Goal: Task Accomplishment & Management: Use online tool/utility

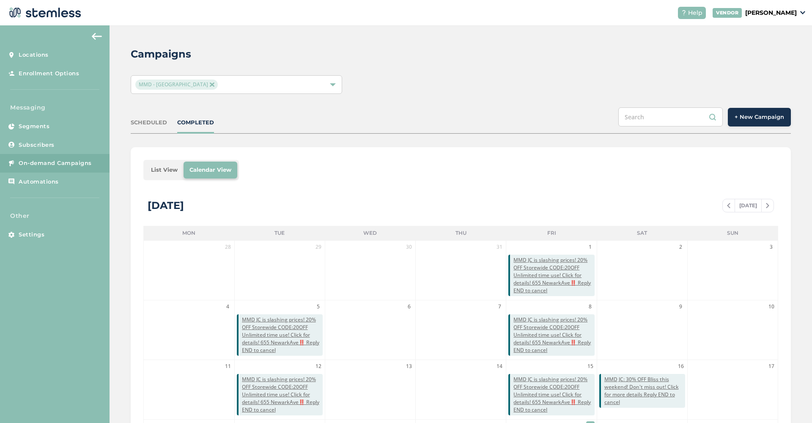
click at [187, 82] on span "MMD - Jersey City" at bounding box center [176, 85] width 82 height 10
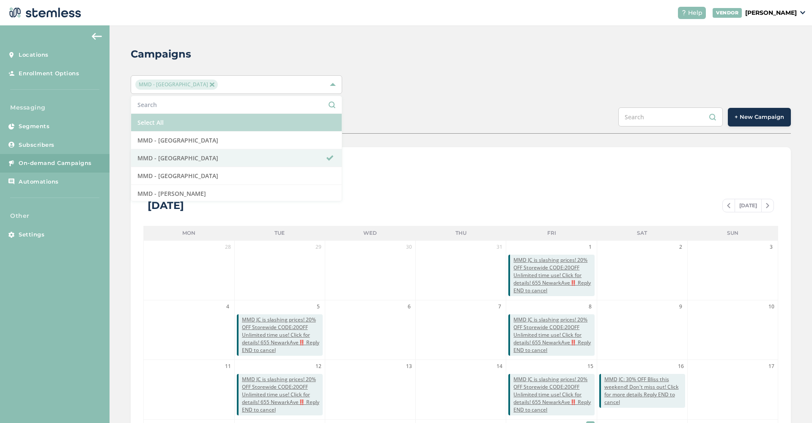
click at [144, 121] on li "Select All" at bounding box center [236, 123] width 211 height 18
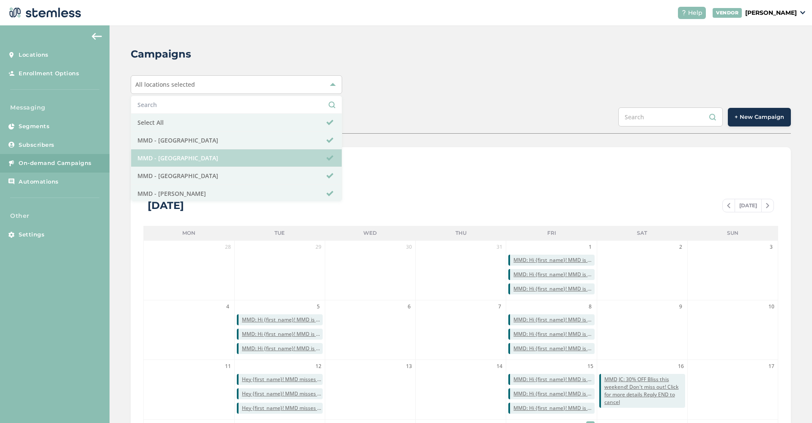
click at [232, 161] on li "MMD - Jersey City" at bounding box center [236, 158] width 211 height 18
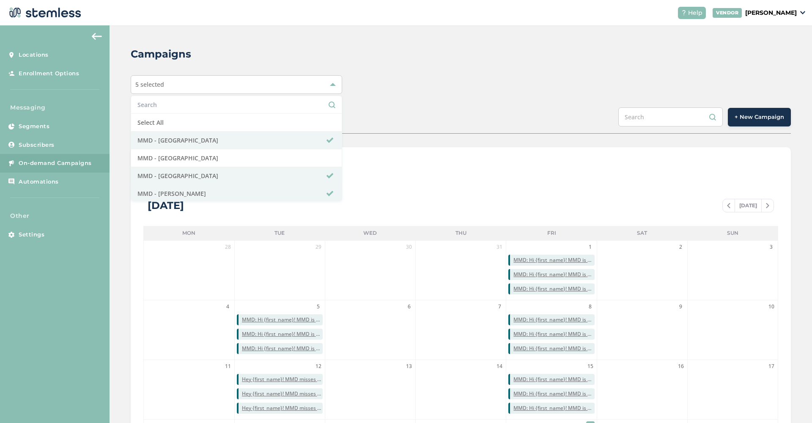
click at [437, 98] on div "Campaigns 5 selected Select All MMD - Hollywood MMD - Jersey City MMD - Long Be…" at bounding box center [461, 298] width 703 height 547
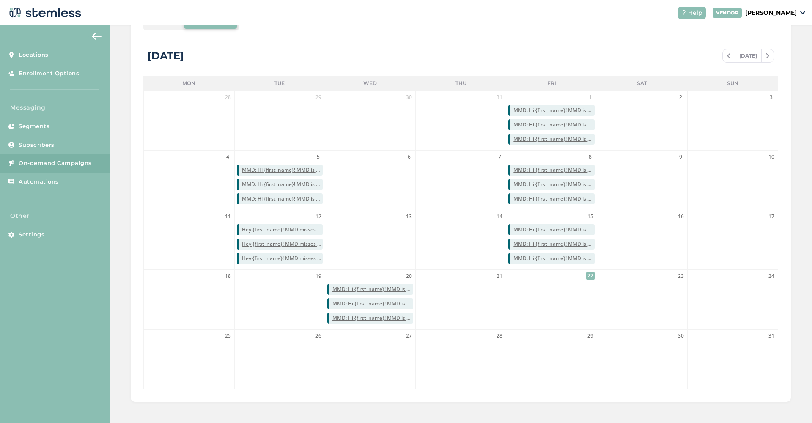
scroll to position [149, 0]
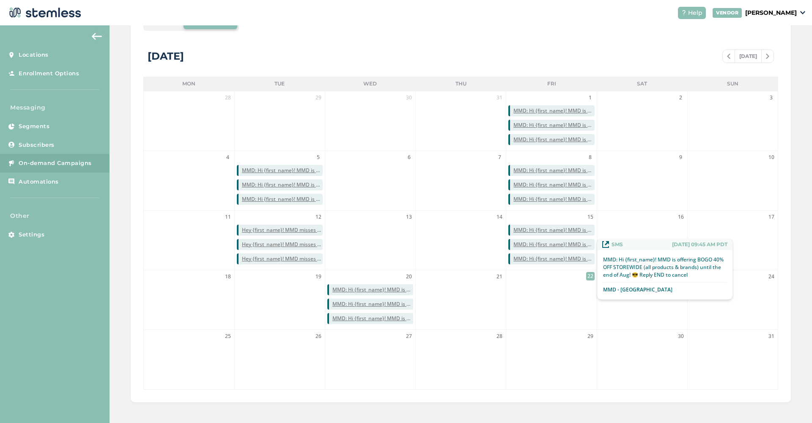
click at [546, 245] on span "MMD: Hi {first_name}! MMD is offering BOGO 40% OFF STOREWIDE (all products & br…" at bounding box center [553, 245] width 81 height 8
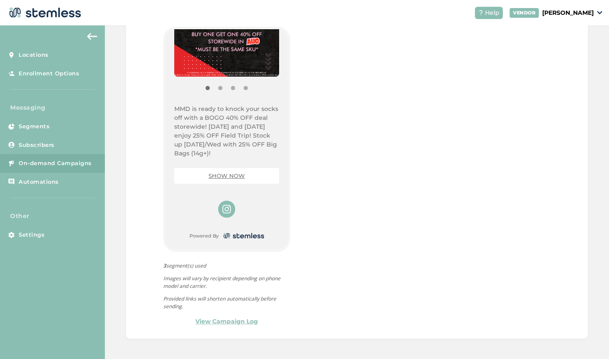
scroll to position [689, 0]
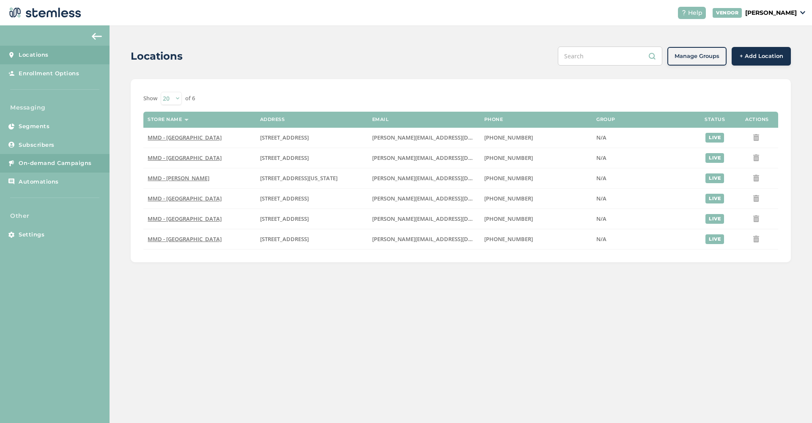
click at [57, 165] on span "On-demand Campaigns" at bounding box center [55, 163] width 73 height 8
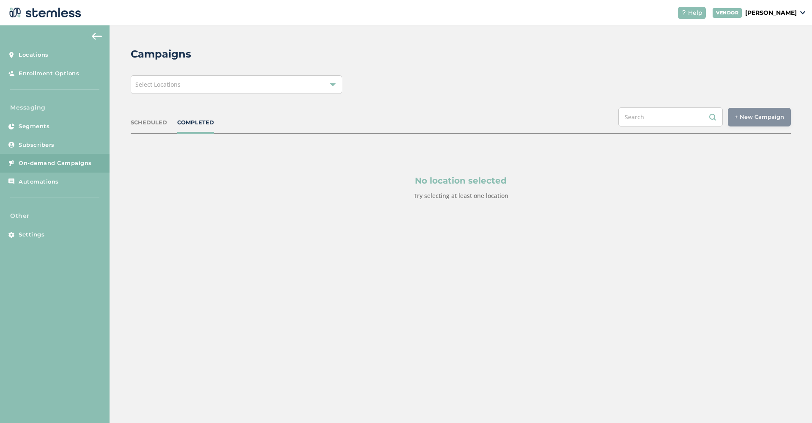
click at [328, 88] on div "Select Locations" at bounding box center [236, 84] width 211 height 19
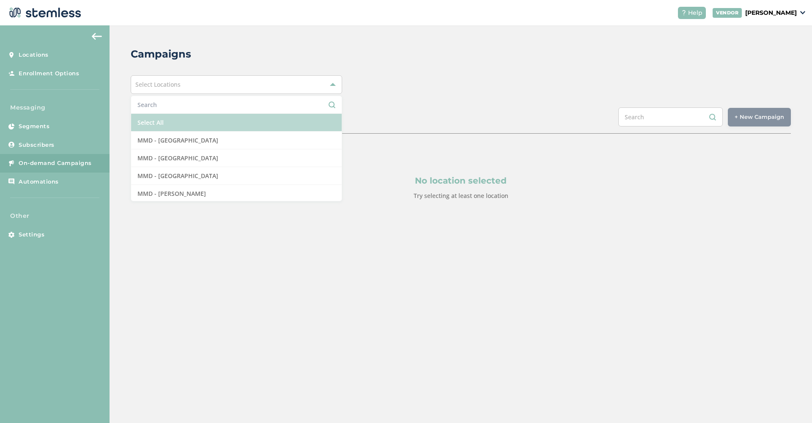
click at [285, 123] on li "Select All" at bounding box center [236, 123] width 211 height 18
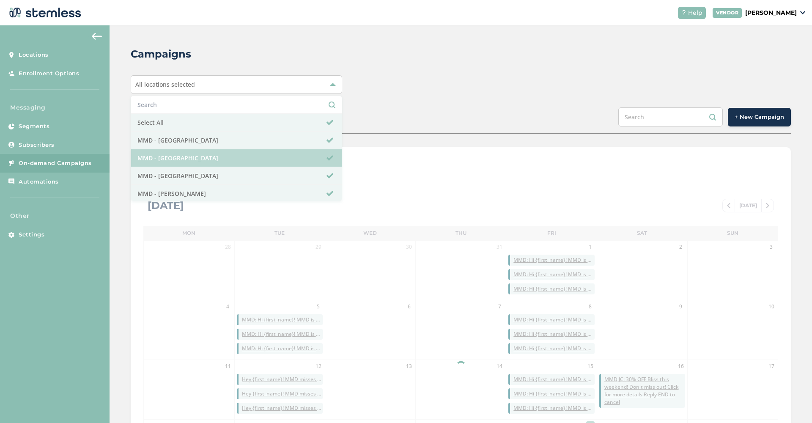
click at [250, 159] on li "MMD - [GEOGRAPHIC_DATA]" at bounding box center [236, 158] width 211 height 18
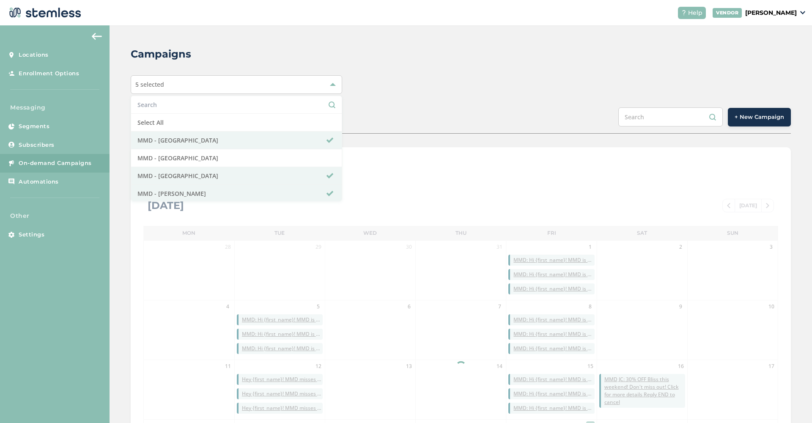
click at [537, 77] on div "5 selected Select All MMD - Hollywood MMD - Jersey City MMD - Long Beach MMD - …" at bounding box center [461, 84] width 660 height 19
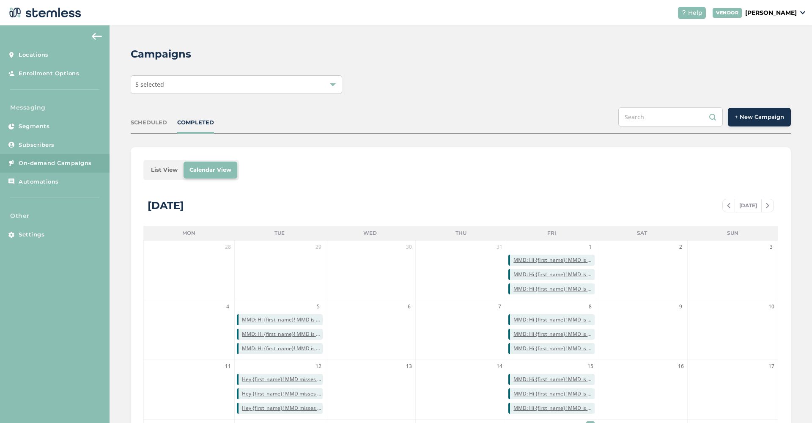
click at [748, 114] on span "+ New Campaign" at bounding box center [759, 117] width 49 height 8
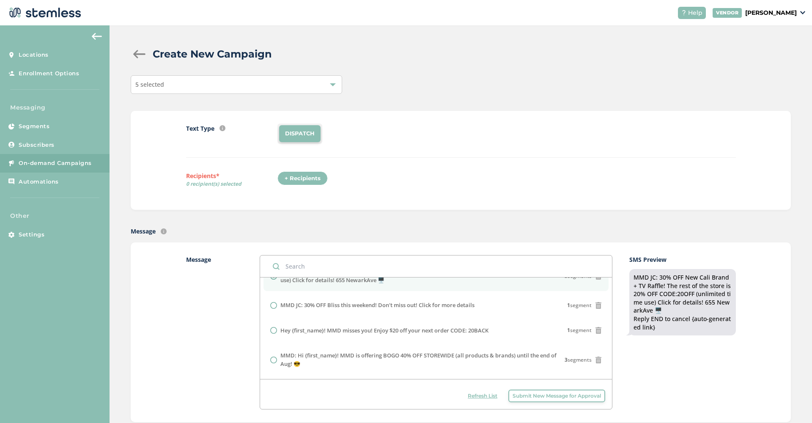
scroll to position [58, 0]
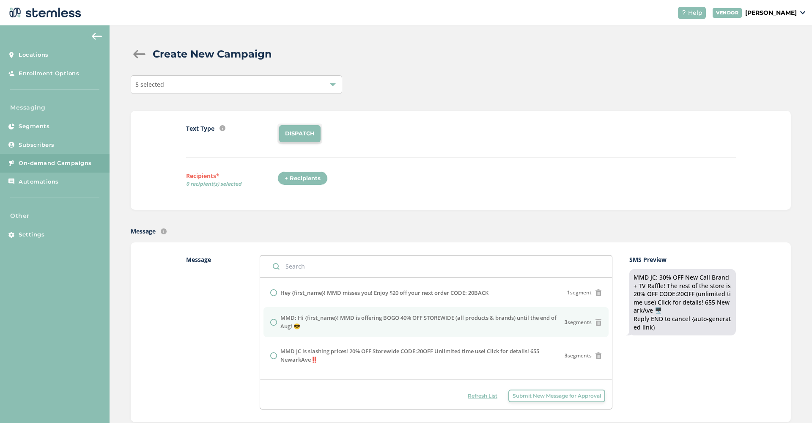
click at [275, 321] on input "radio" at bounding box center [273, 322] width 7 height 7
radio input "true"
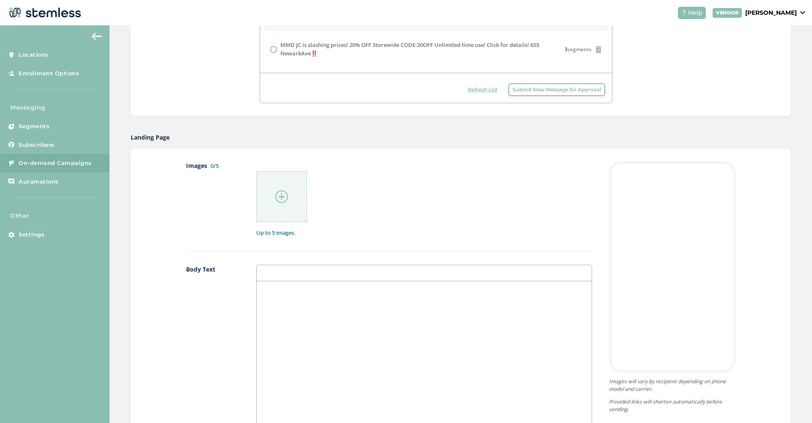
scroll to position [339, 0]
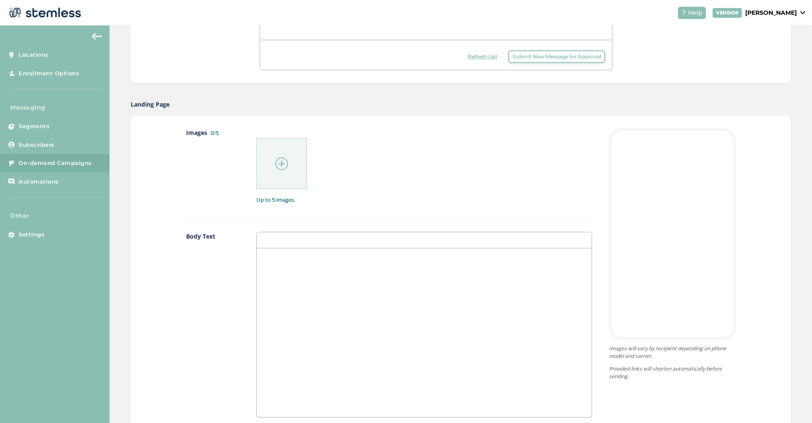
click at [285, 164] on img at bounding box center [281, 163] width 13 height 13
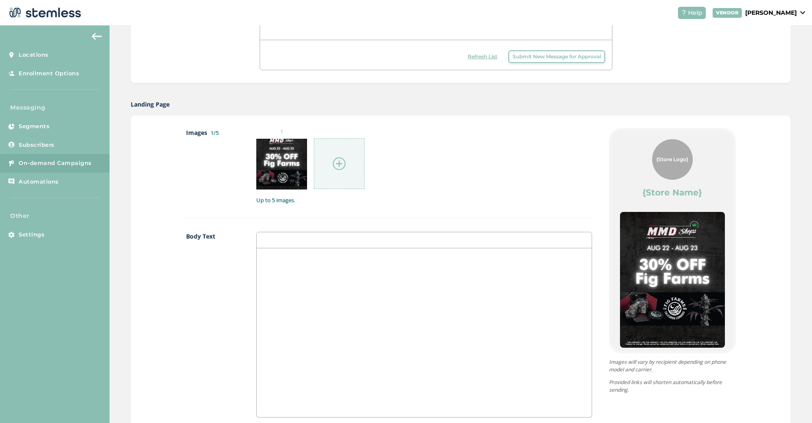
click at [340, 163] on img at bounding box center [339, 163] width 13 height 13
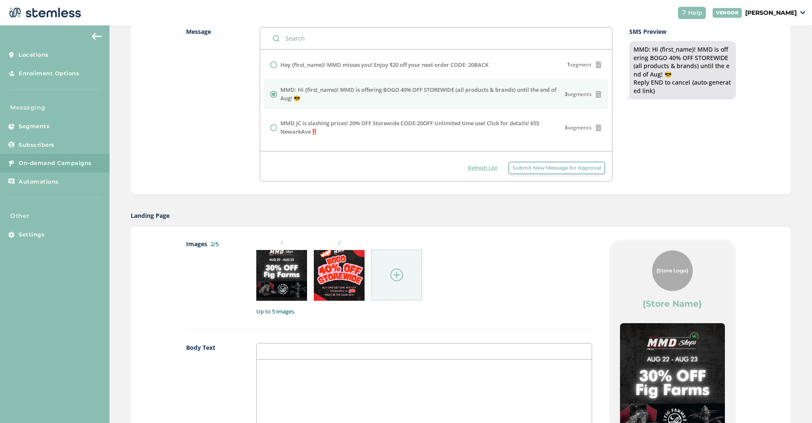
scroll to position [230, 0]
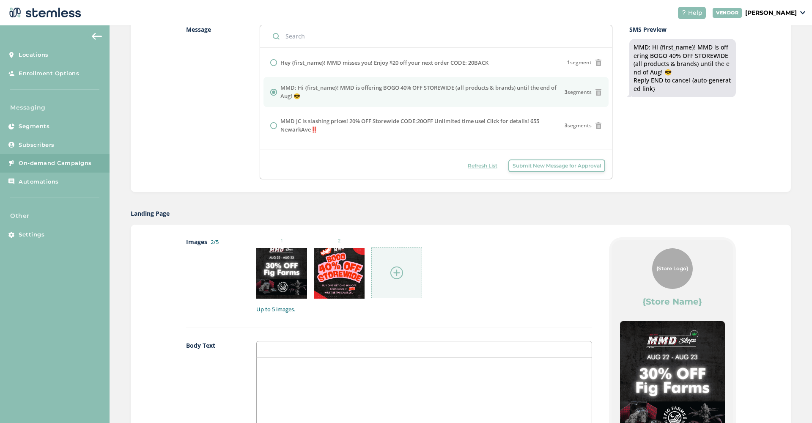
click at [398, 271] on img at bounding box center [396, 272] width 13 height 13
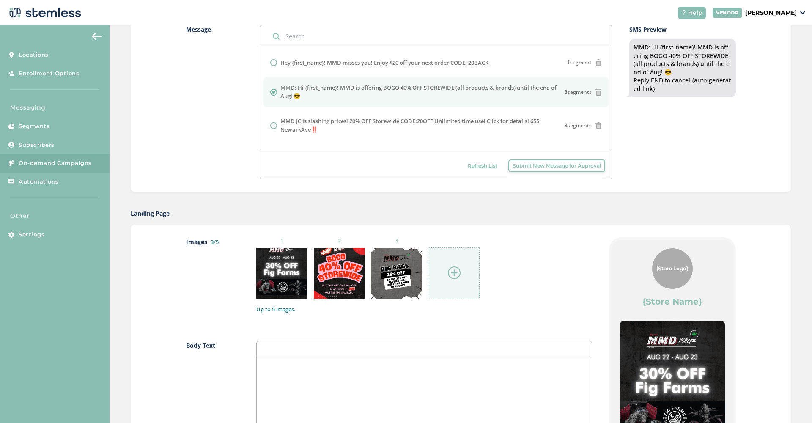
click at [458, 273] on img at bounding box center [454, 272] width 13 height 13
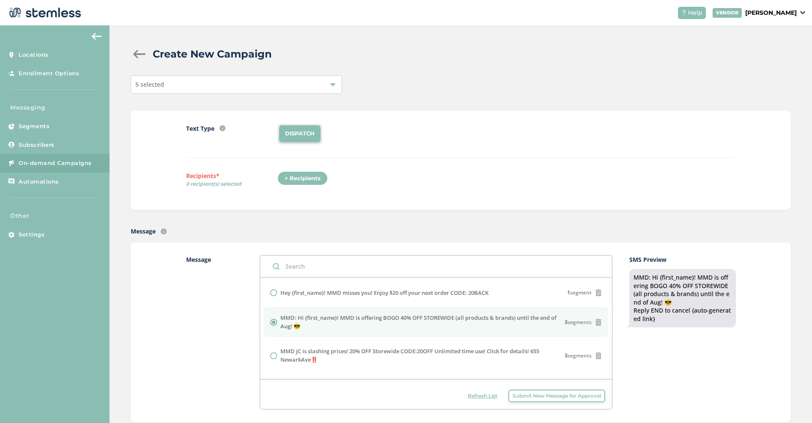
scroll to position [0, 0]
click at [332, 85] on div at bounding box center [333, 85] width 6 height 6
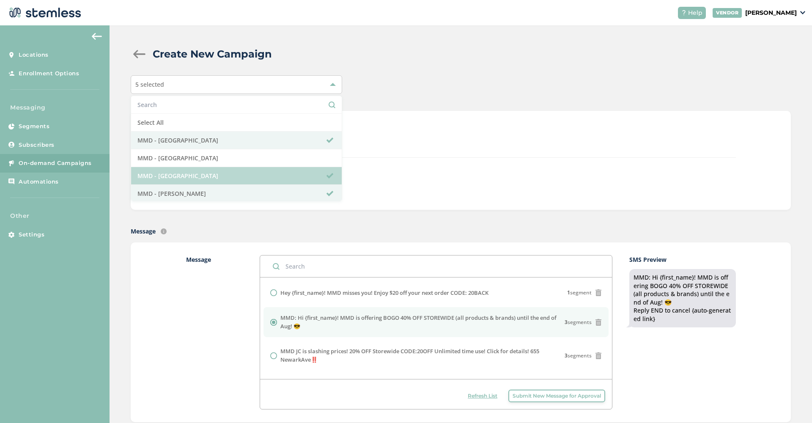
click at [269, 174] on li "MMD - Long Beach" at bounding box center [236, 176] width 211 height 18
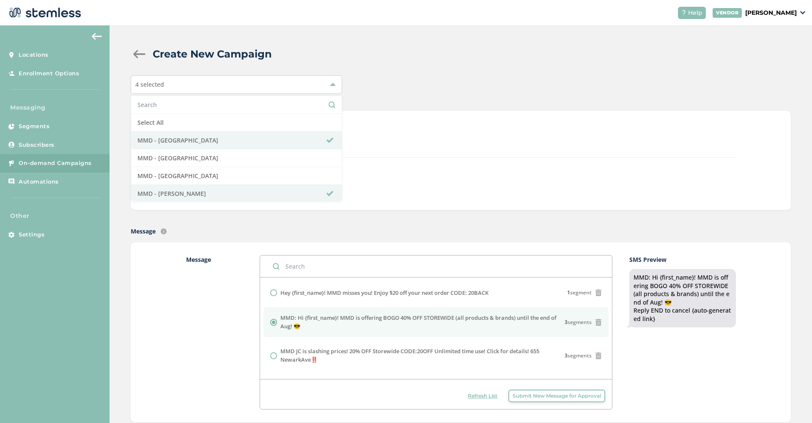
click at [460, 136] on div "DISPATCH" at bounding box center [506, 134] width 458 height 20
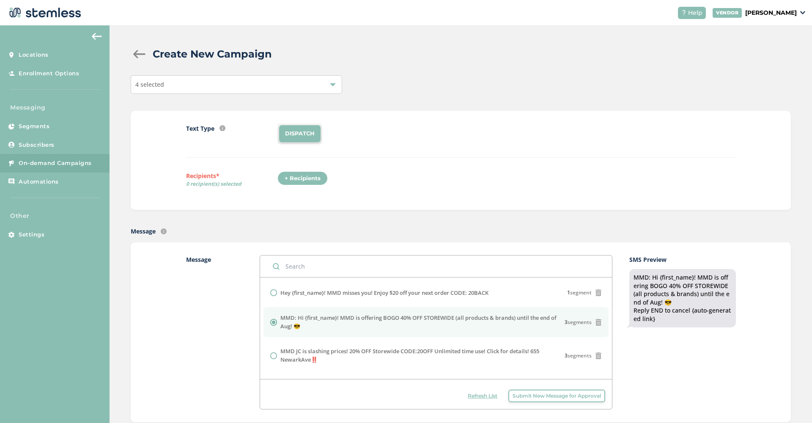
click at [309, 179] on div "+ Recipients" at bounding box center [302, 178] width 50 height 14
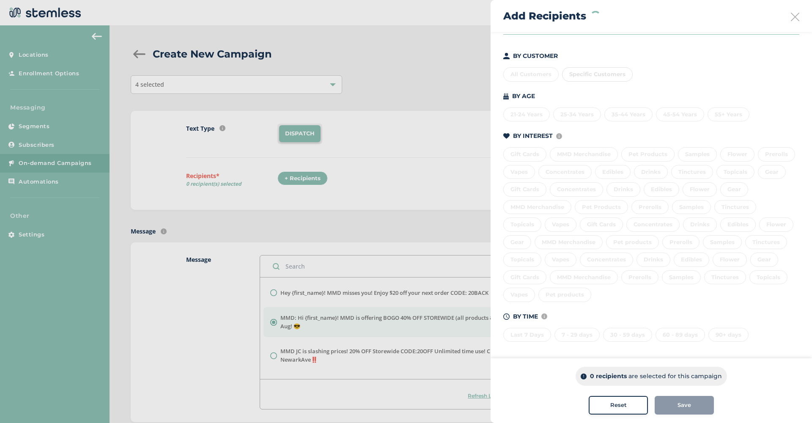
scroll to position [76, 0]
click at [528, 336] on div "Last 7 Days 7 - 29 days 30 - 59 days 60 - 89 days 90+ days" at bounding box center [651, 334] width 296 height 18
click at [535, 334] on div "Last 7 Days" at bounding box center [527, 335] width 48 height 14
click at [571, 329] on div "7 - 29 days" at bounding box center [576, 335] width 45 height 14
click at [628, 331] on div "30 - 59 days" at bounding box center [627, 335] width 49 height 14
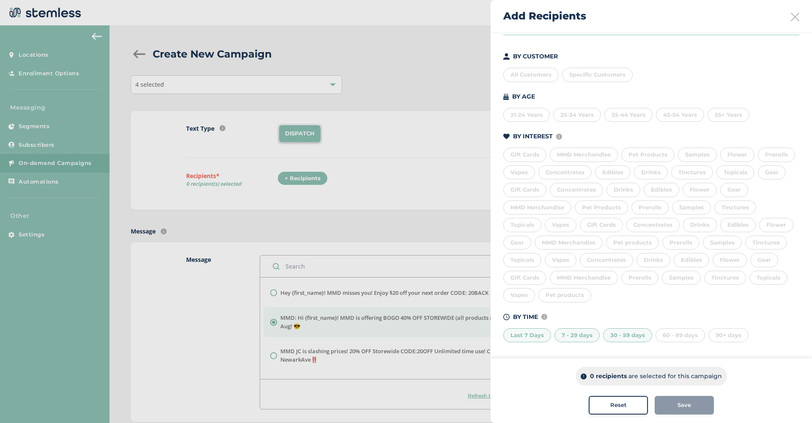
click at [683, 332] on div "60 - 89 days" at bounding box center [680, 335] width 49 height 14
click at [692, 403] on div "Save" at bounding box center [685, 405] width 46 height 8
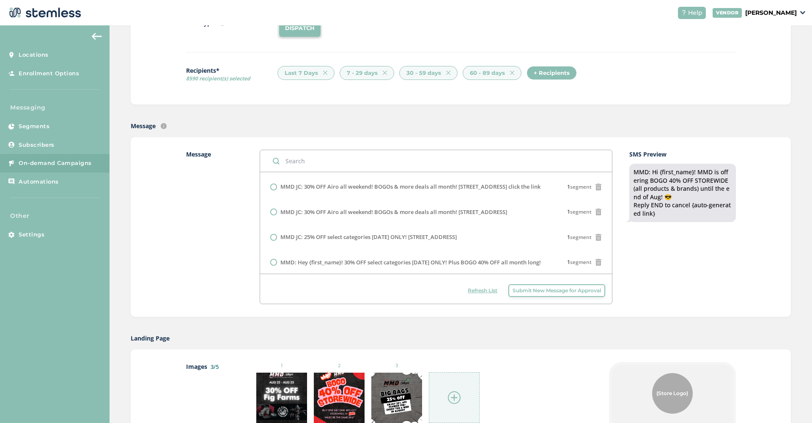
scroll to position [425, 0]
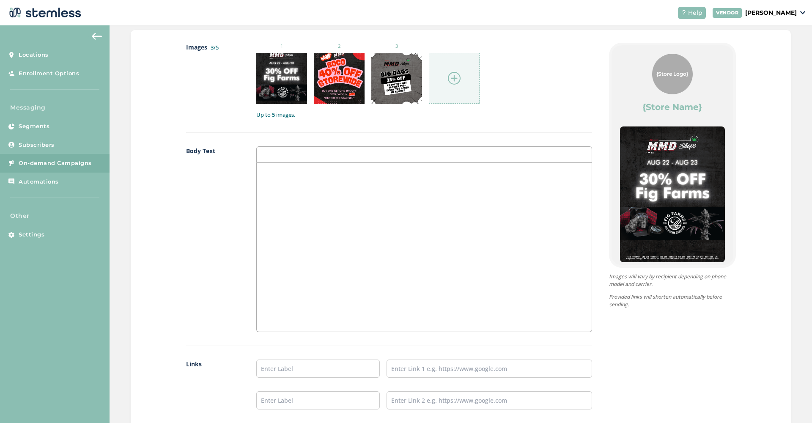
click at [451, 76] on img at bounding box center [454, 78] width 13 height 13
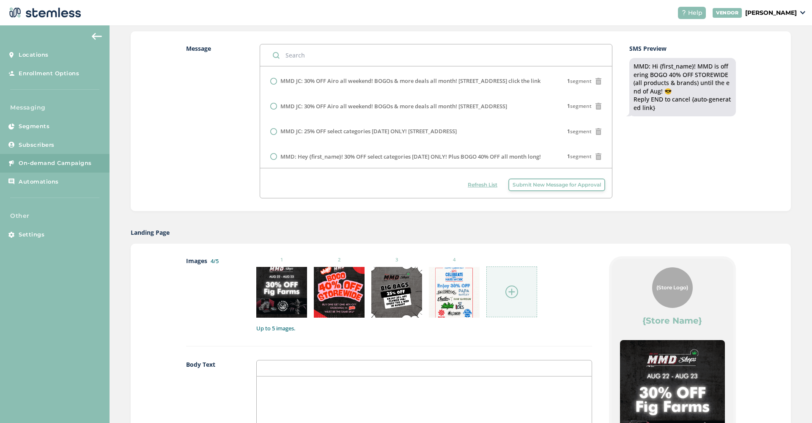
scroll to position [423, 0]
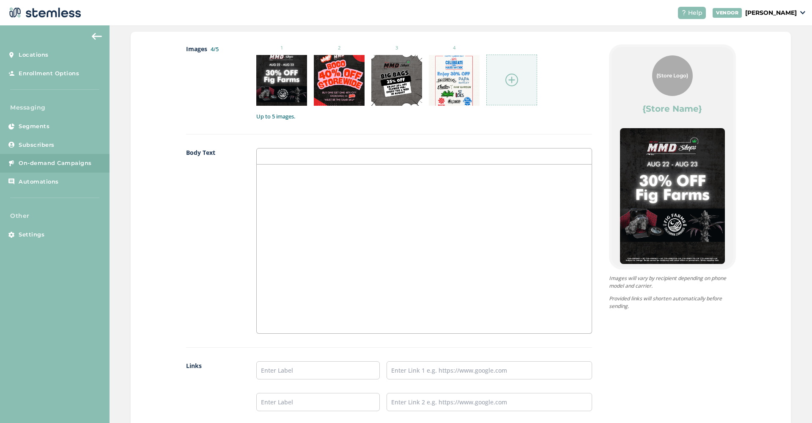
click at [306, 216] on div at bounding box center [424, 249] width 335 height 169
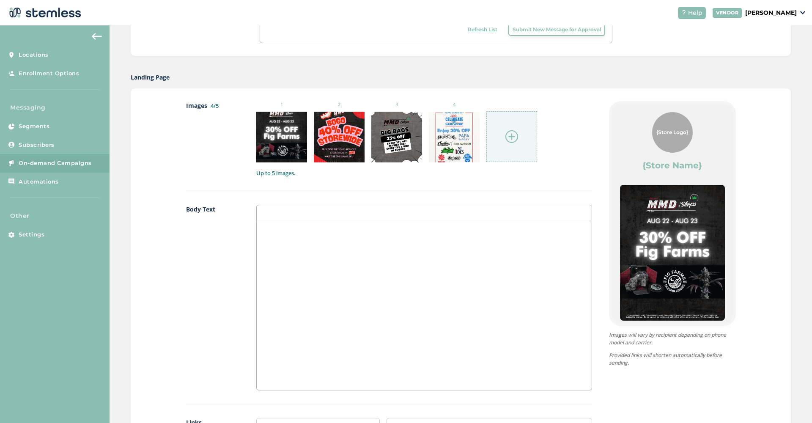
scroll to position [367, 0]
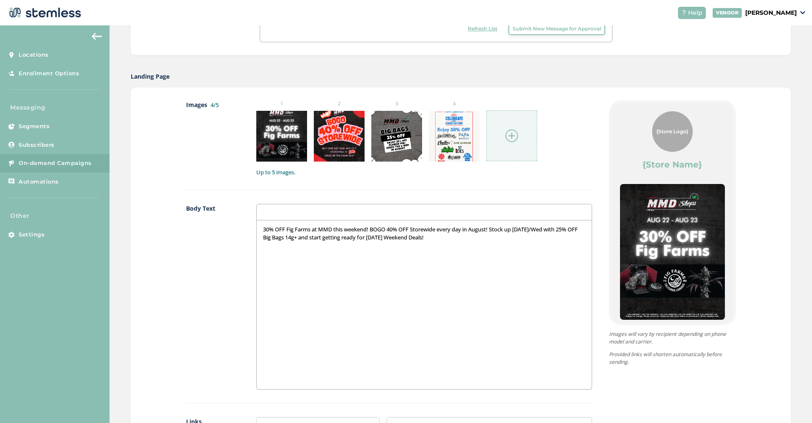
drag, startPoint x: 461, startPoint y: 237, endPoint x: 167, endPoint y: 213, distance: 294.9
click at [167, 213] on div "Images 4/5 1 2 3 4 Up to 5 images. Body Text 30% OFF Fig Farms at MMD this week…" at bounding box center [461, 306] width 660 height 437
copy p "30% OFF Fig Farms at MMD this weekend! BOGO 40% OFF Storewide every day in Augu…"
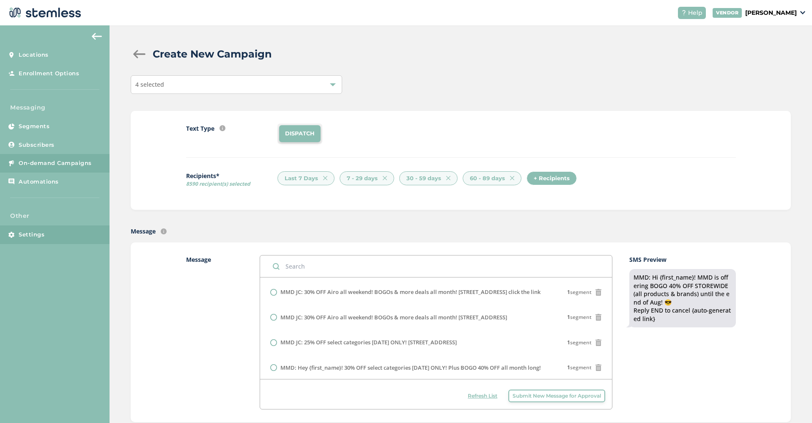
scroll to position [0, 0]
click at [334, 83] on div at bounding box center [333, 85] width 6 height 6
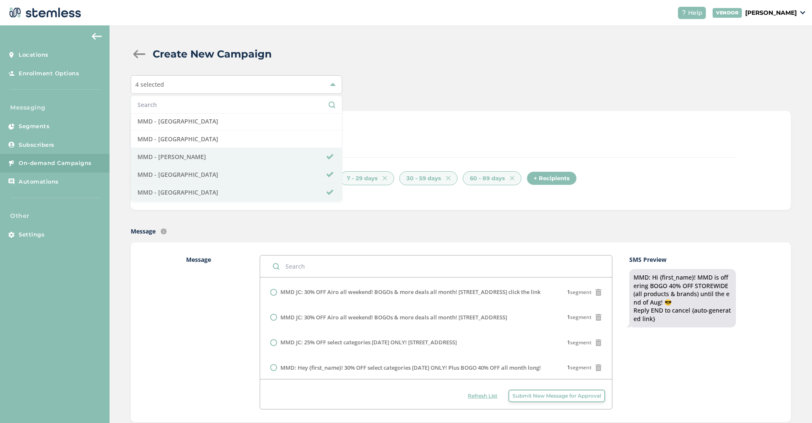
scroll to position [37, 0]
click at [444, 80] on div "4 selected Select All MMD - Hollywood MMD - Jersey City MMD - Long Beach MMD - …" at bounding box center [461, 84] width 660 height 19
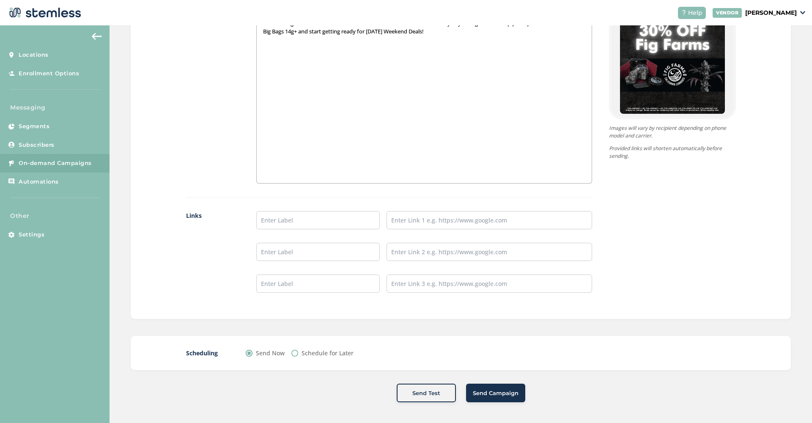
scroll to position [573, 0]
click at [301, 219] on input "text" at bounding box center [318, 220] width 124 height 18
type input "SHOP NOW"
click at [764, 89] on div "Images 4/5 1 2 3 4 Up to 5 images. Body Text 30% OFF Fig Farms at MMD this week…" at bounding box center [461, 100] width 660 height 437
click at [422, 224] on input "text" at bounding box center [490, 220] width 206 height 18
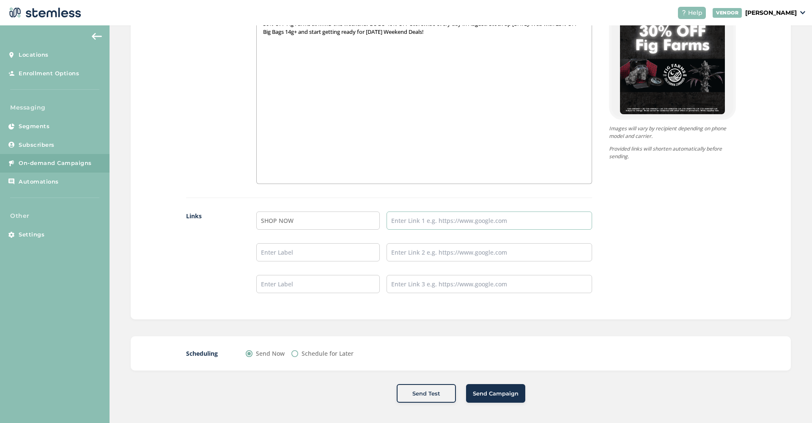
paste input "https://mmdshops.com"
type input "https://mmdshops.com"
click at [490, 393] on span "Send Campaign" at bounding box center [496, 394] width 46 height 8
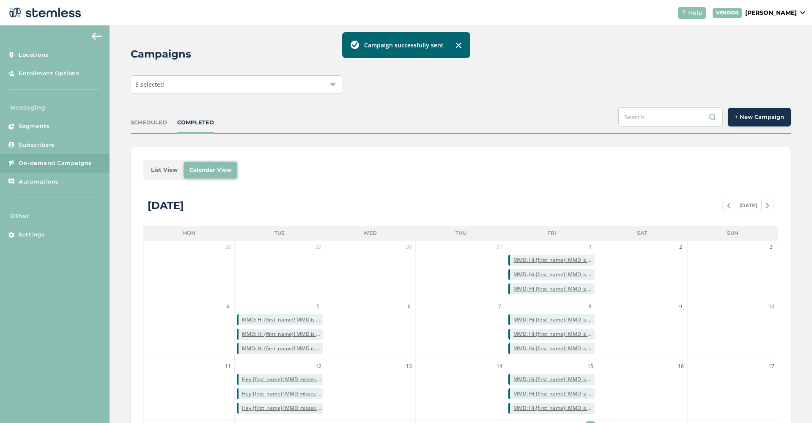
click at [771, 117] on span "+ New Campaign" at bounding box center [759, 117] width 49 height 8
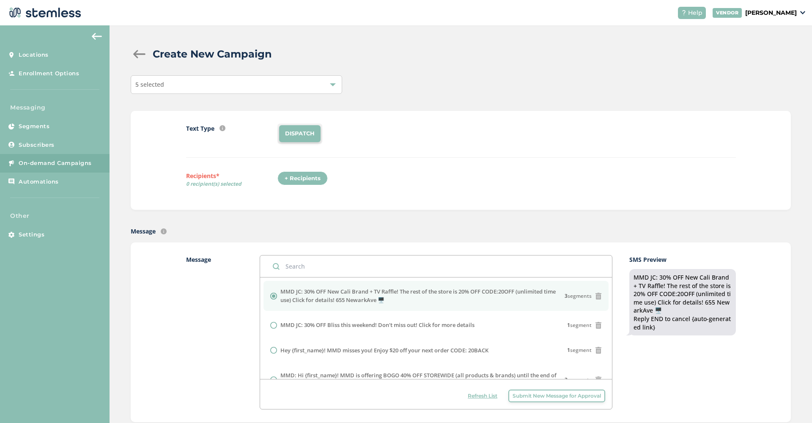
click at [326, 88] on div "5 selected" at bounding box center [236, 84] width 211 height 19
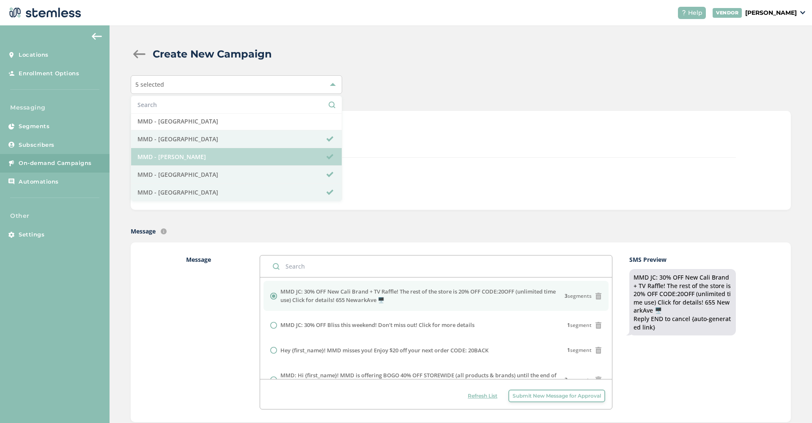
scroll to position [37, 0]
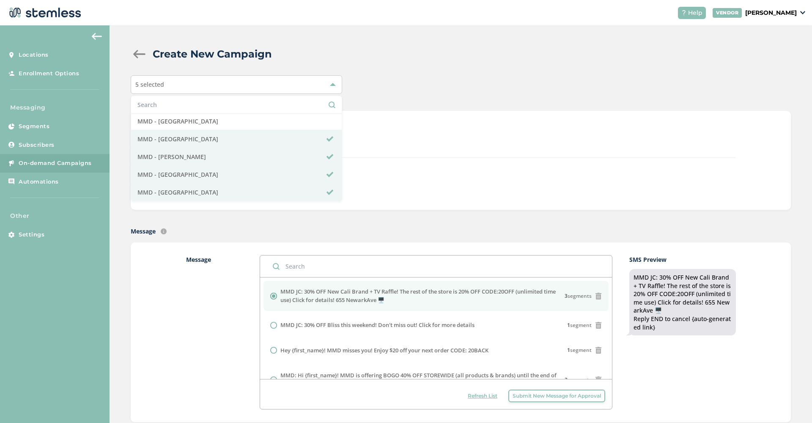
click at [432, 122] on div "Text Type SMS : A cost effective way to reach your customers. Send a intro text…" at bounding box center [461, 160] width 660 height 99
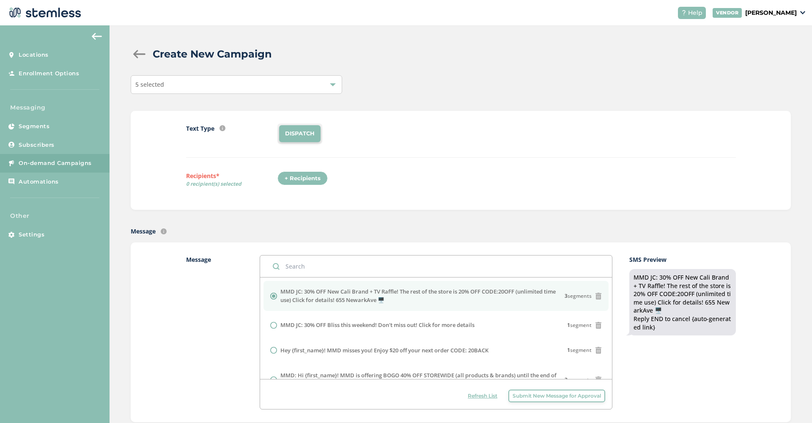
click at [137, 54] on div at bounding box center [139, 54] width 17 height 8
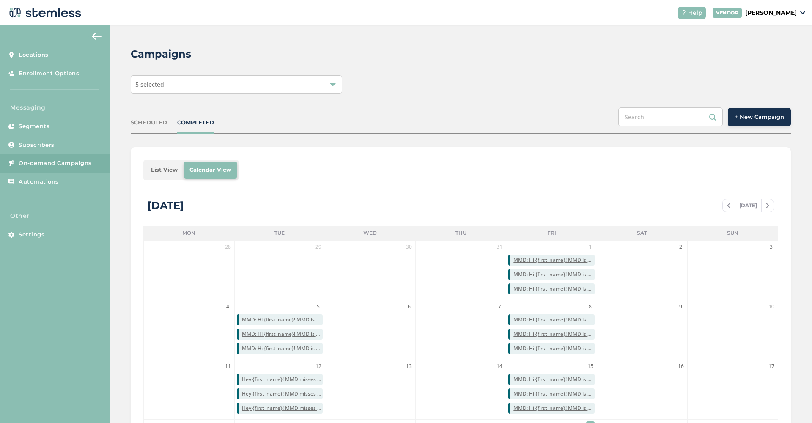
click at [332, 85] on div at bounding box center [333, 85] width 6 height 6
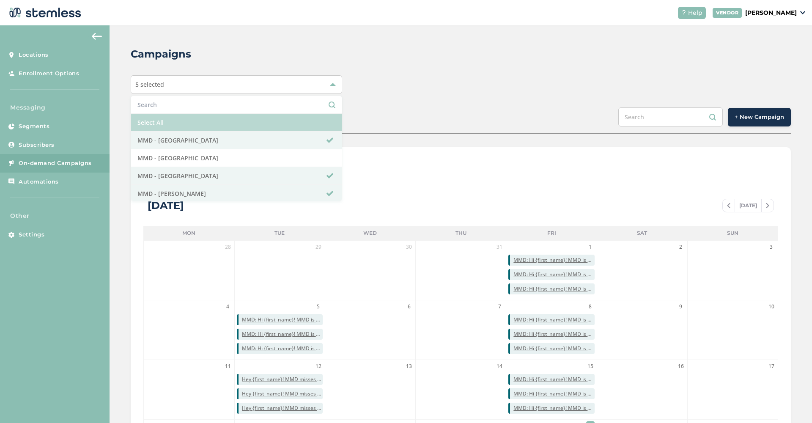
click at [266, 120] on li "Select All" at bounding box center [236, 123] width 211 height 18
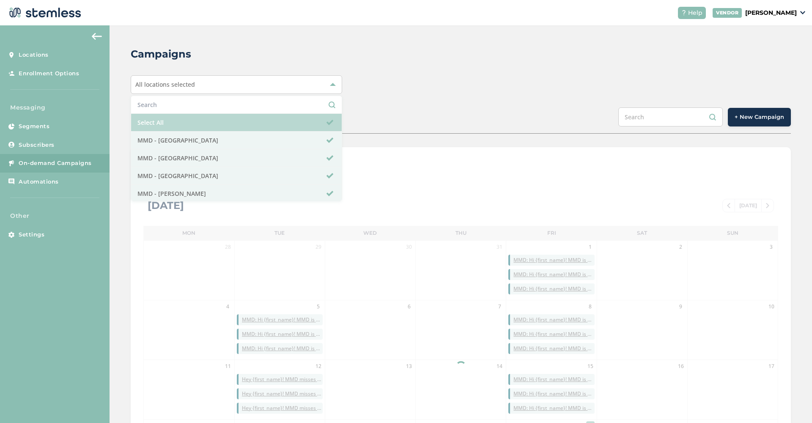
click at [266, 120] on li "Select All" at bounding box center [236, 123] width 211 height 18
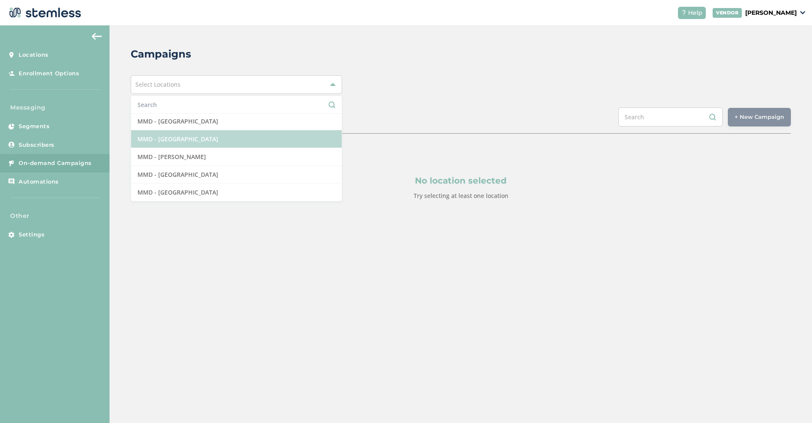
scroll to position [37, 0]
click at [216, 143] on li "MMD - Long Beach" at bounding box center [236, 139] width 211 height 18
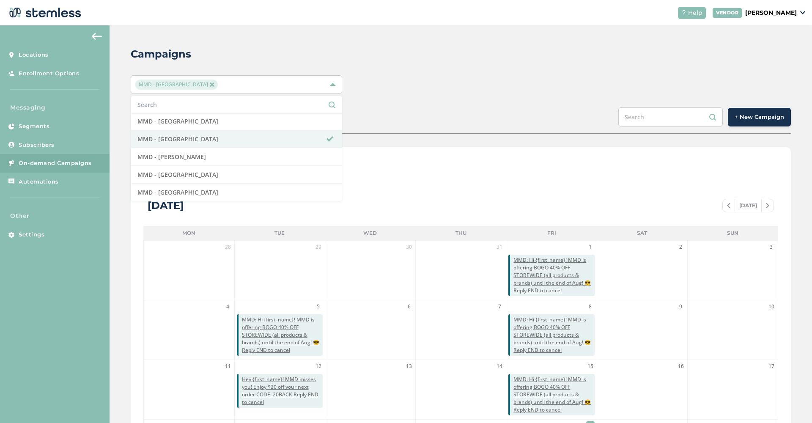
scroll to position [0, 0]
click at [754, 119] on span "+ New Campaign" at bounding box center [759, 117] width 49 height 8
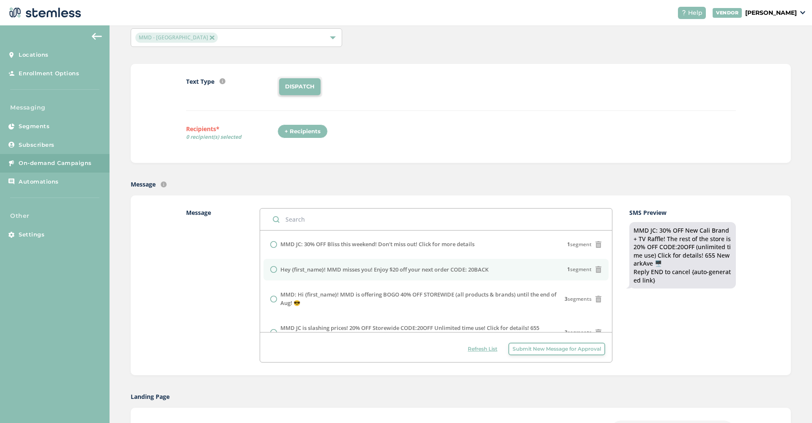
scroll to position [33, 0]
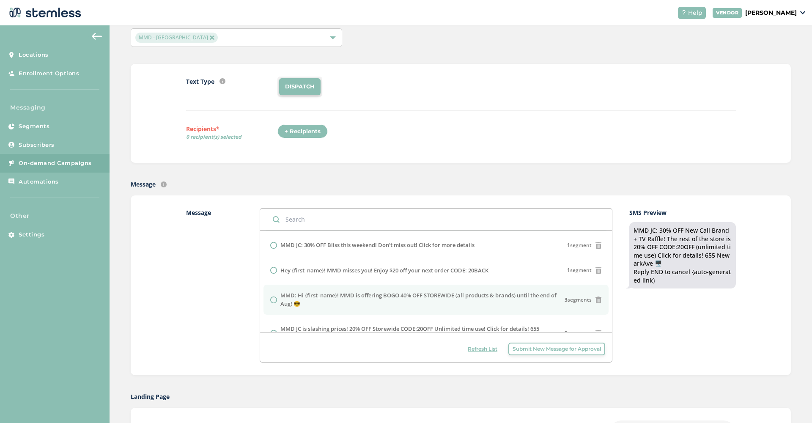
click at [406, 303] on label "MMD: Hi {first_name}! MMD is offering BOGO 40% OFF STOREWIDE (all products & br…" at bounding box center [422, 299] width 284 height 16
radio input "false"
radio input "true"
click at [312, 125] on div "+ Recipients" at bounding box center [302, 131] width 50 height 14
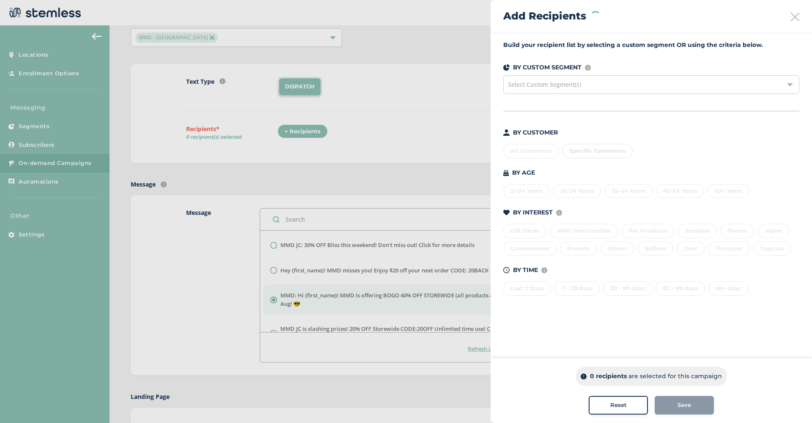
scroll to position [0, 0]
click at [532, 291] on div "Last 7 Days" at bounding box center [527, 288] width 48 height 14
click at [590, 287] on div "7 - 29 days" at bounding box center [576, 288] width 45 height 14
click at [620, 289] on div "30 - 59 days" at bounding box center [627, 288] width 49 height 14
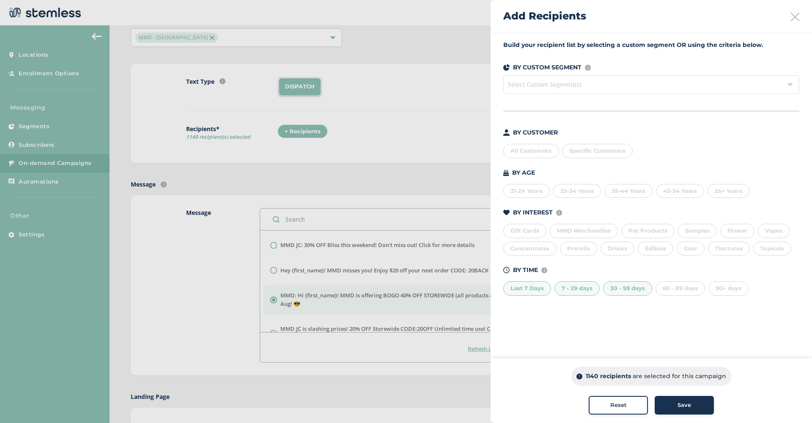
click at [680, 289] on div "60 - 89 days" at bounding box center [680, 288] width 49 height 14
click at [719, 292] on div "90+ days" at bounding box center [728, 288] width 40 height 14
click at [731, 289] on div "90+ days" at bounding box center [728, 288] width 40 height 14
click at [696, 409] on div "Save" at bounding box center [685, 405] width 46 height 8
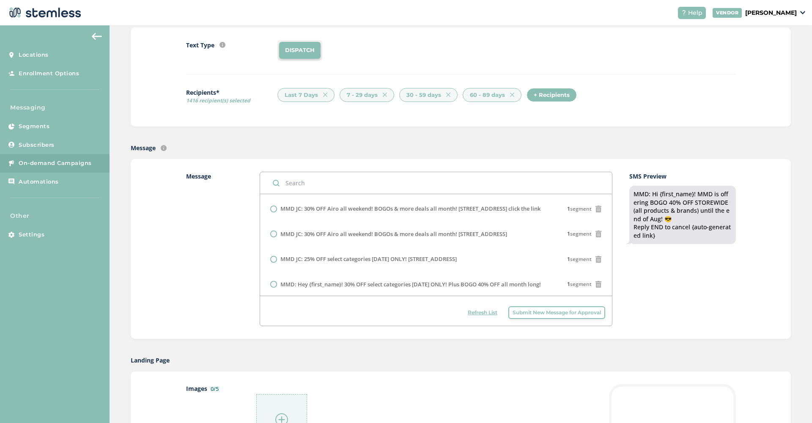
scroll to position [379, 0]
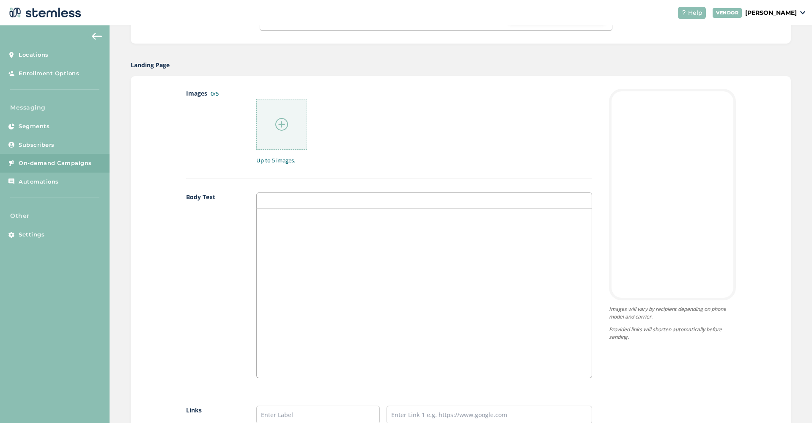
click at [303, 233] on div at bounding box center [424, 293] width 335 height 169
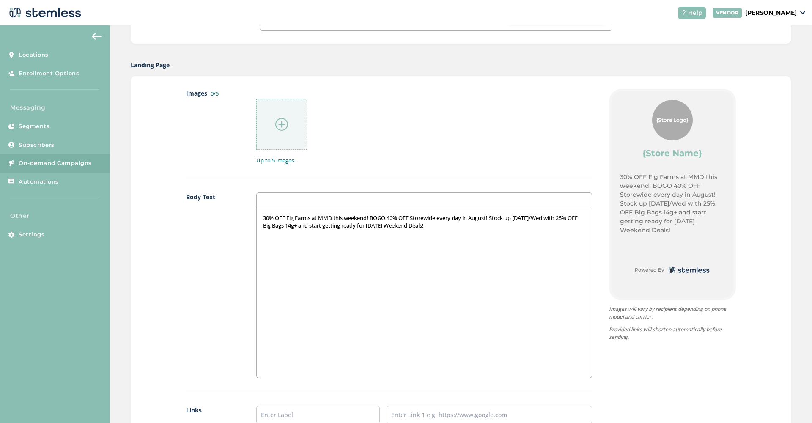
scroll to position [1, 0]
click at [262, 217] on div "30% OFF Fig Farms at MMD this weekend! BOGO 40% OFF Storewide every day in Augu…" at bounding box center [424, 293] width 335 height 169
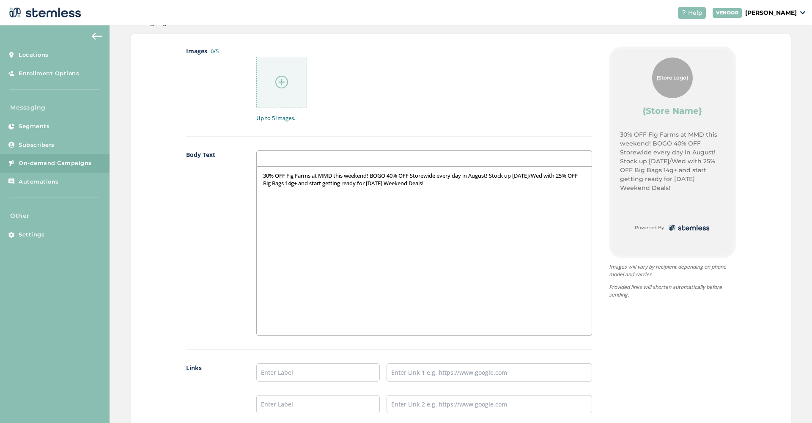
scroll to position [509, 0]
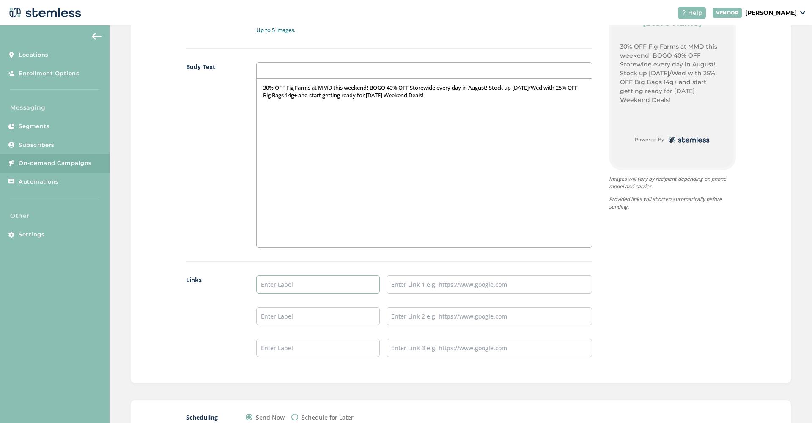
click at [269, 287] on input "text" at bounding box center [318, 284] width 124 height 18
type input "SHOP NOW"
click at [421, 278] on input "text" at bounding box center [490, 284] width 206 height 18
paste input "https://mmdshops.com/location/menu/long-beach/"
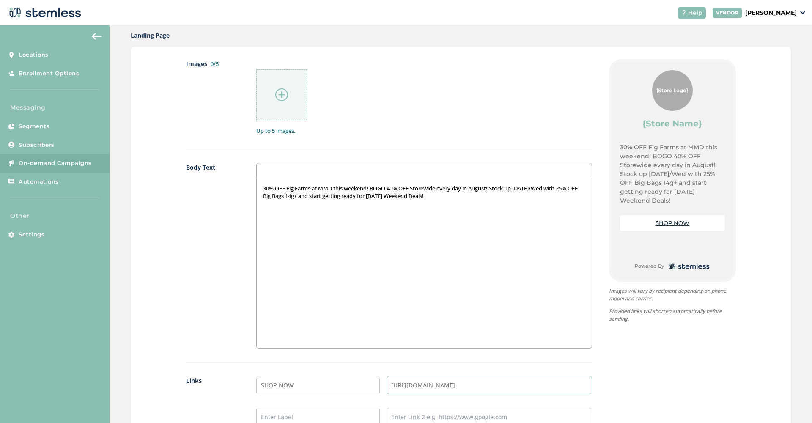
scroll to position [324, 0]
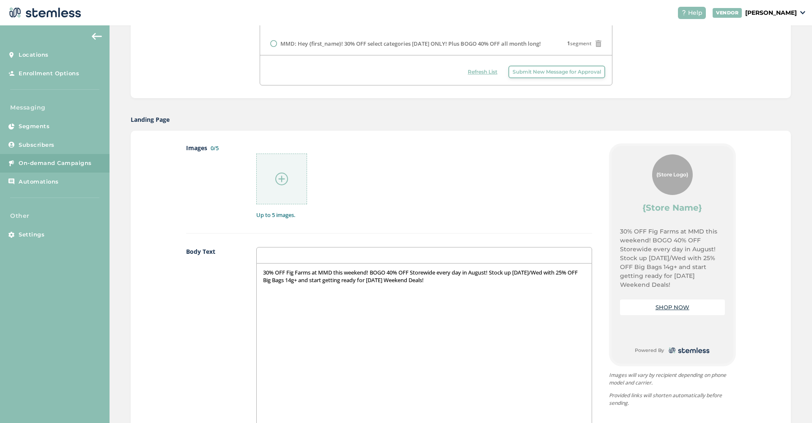
type input "https://mmdshops.com/location/menu/long-beach/"
click at [273, 178] on div at bounding box center [281, 179] width 51 height 51
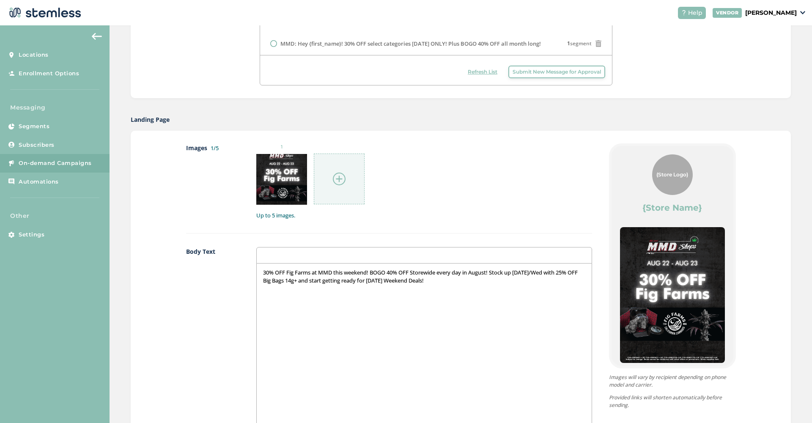
click at [341, 178] on img at bounding box center [339, 179] width 13 height 13
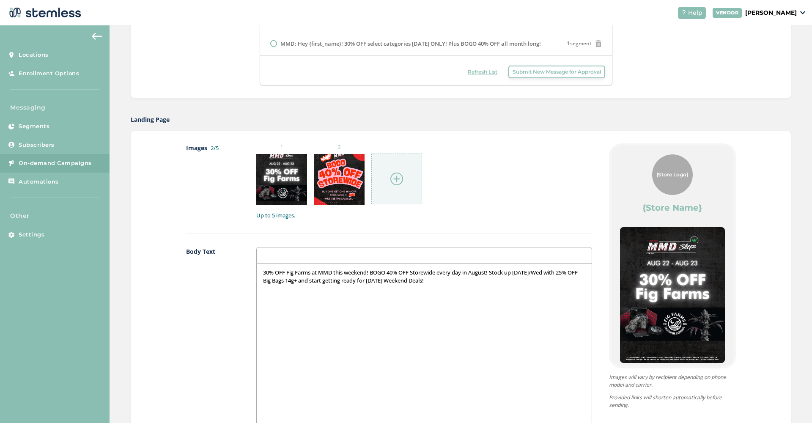
click at [400, 176] on img at bounding box center [396, 179] width 13 height 13
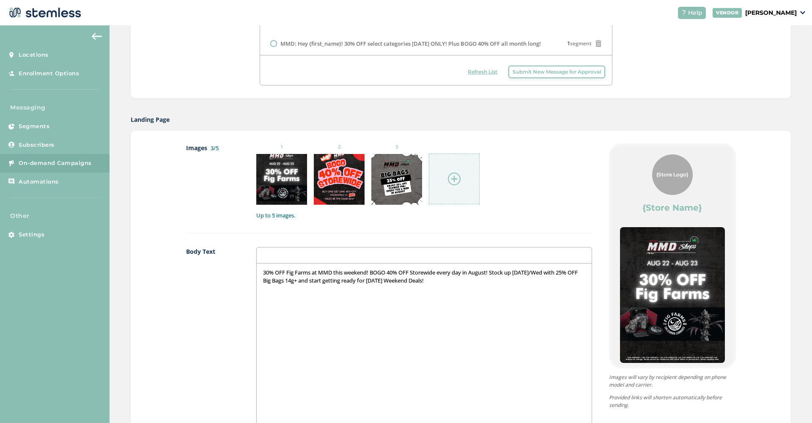
click at [455, 179] on img at bounding box center [454, 179] width 13 height 13
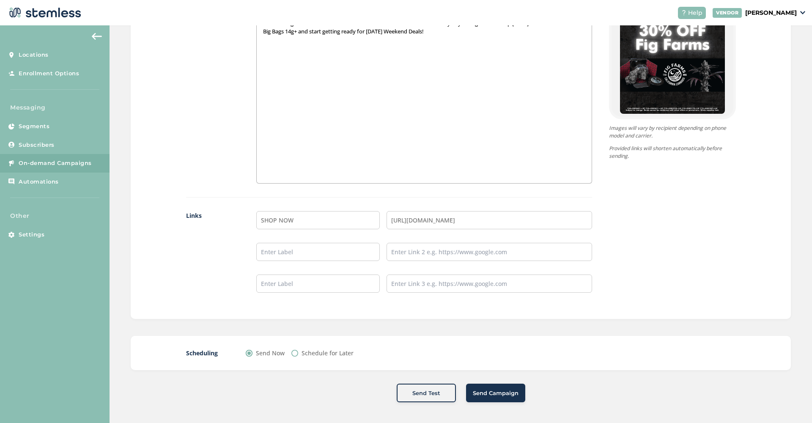
scroll to position [573, 0]
click at [504, 396] on span "Send Campaign" at bounding box center [496, 394] width 46 height 8
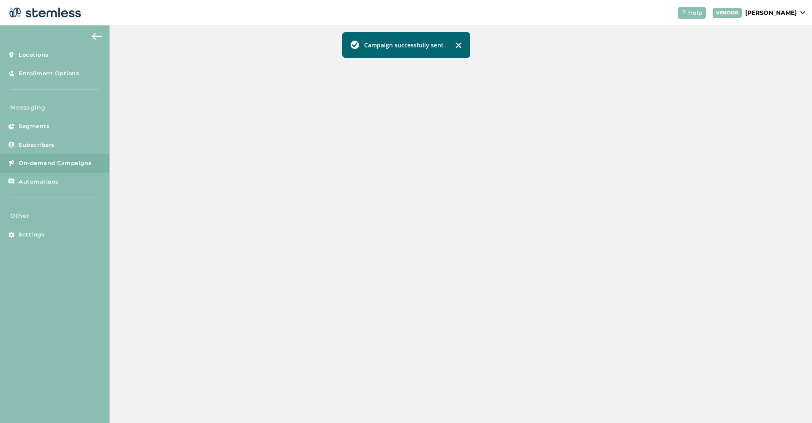
scroll to position [149, 0]
